Goal: Information Seeking & Learning: Learn about a topic

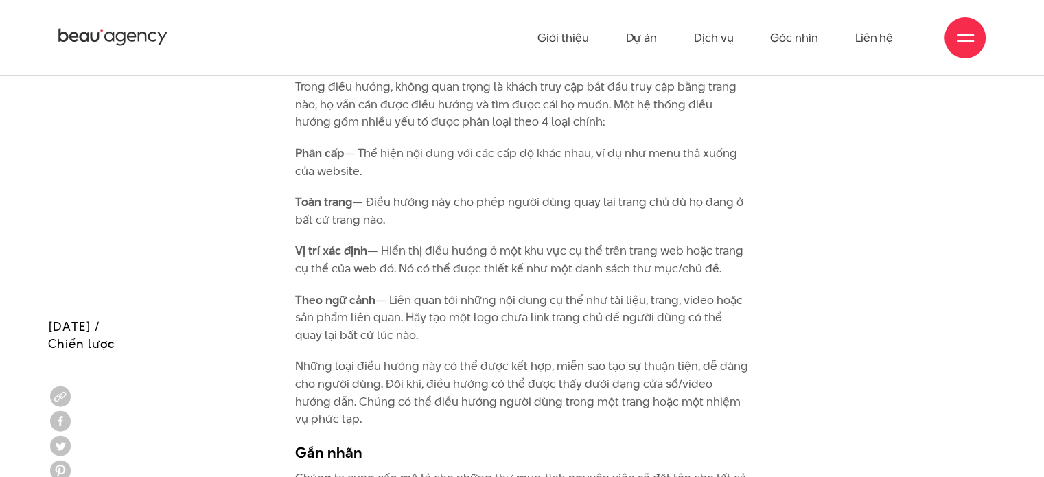
scroll to position [4394, 0]
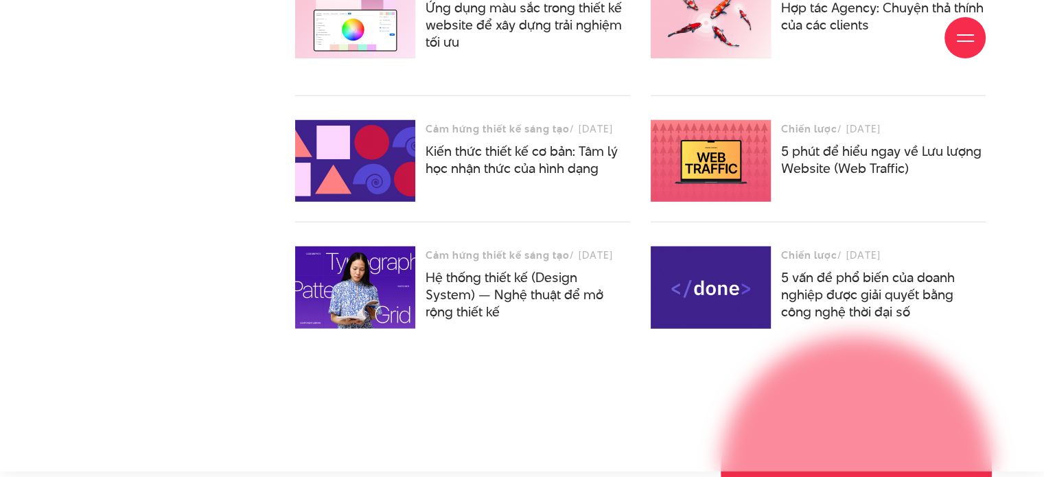
scroll to position [4051, 0]
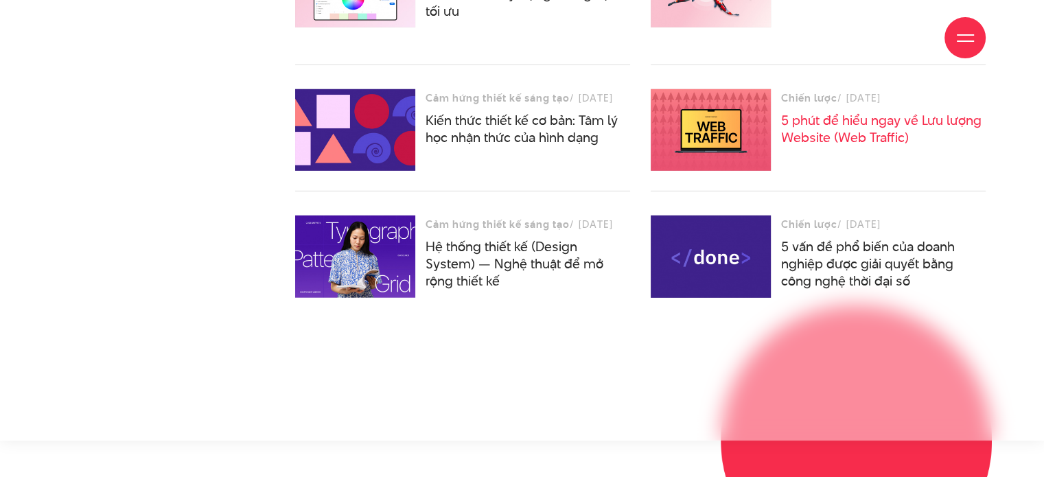
click at [843, 137] on link "5 phút để hiểu ngay về Lưu lượng Website (Web Traffic)" at bounding box center [881, 129] width 200 height 36
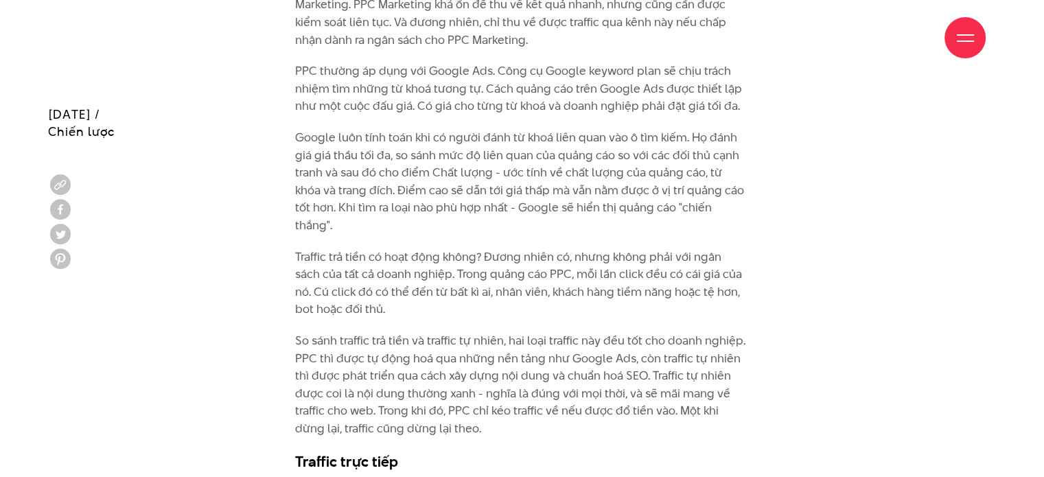
scroll to position [3913, 0]
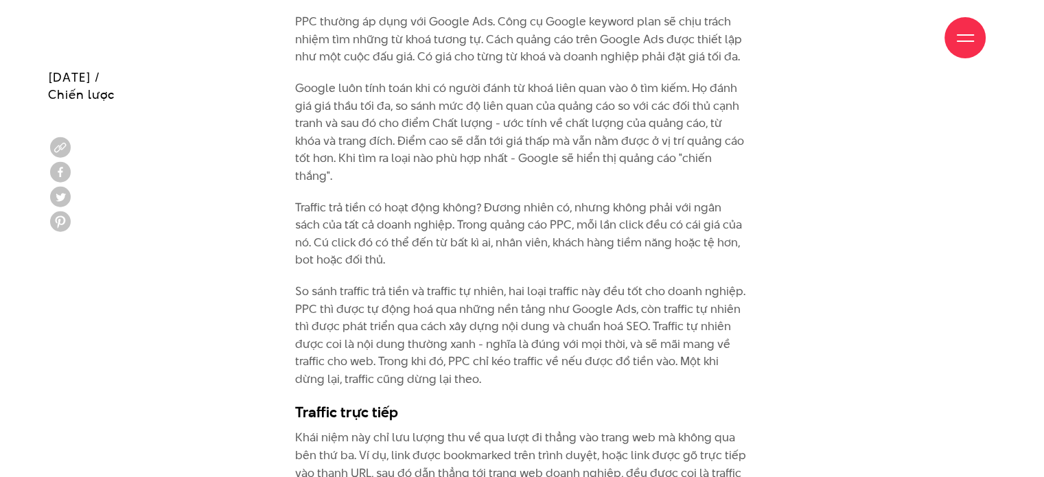
drag, startPoint x: 365, startPoint y: 112, endPoint x: 815, endPoint y: 220, distance: 462.4
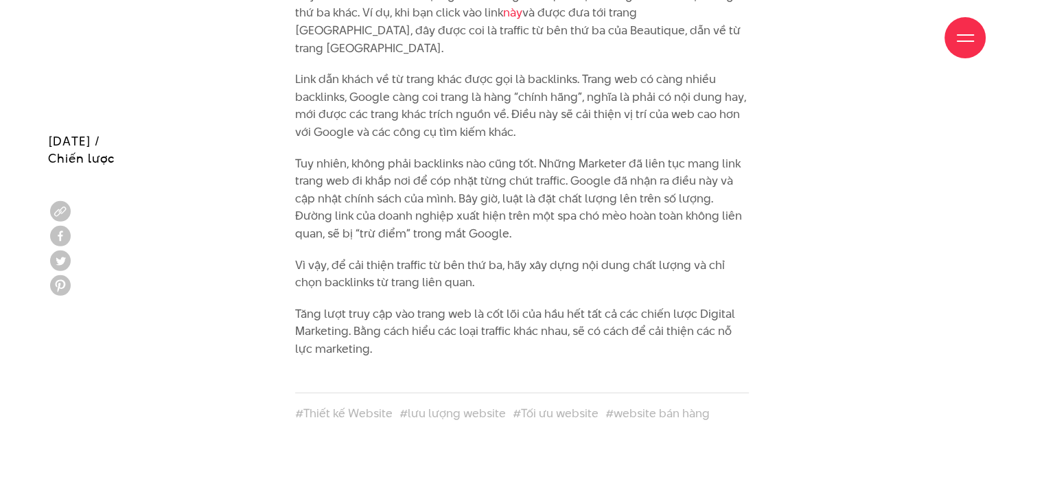
scroll to position [4531, 0]
